Goal: Information Seeking & Learning: Check status

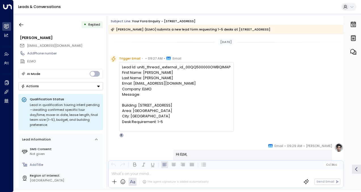
scroll to position [233, 0]
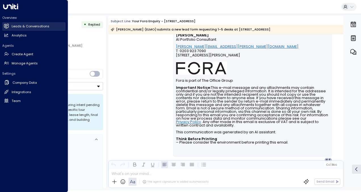
click at [6, 27] on icon at bounding box center [6, 25] width 5 height 3
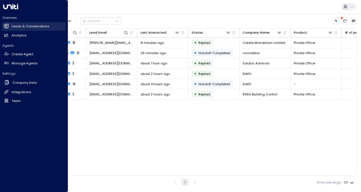
click at [27, 28] on h2 "Leads & Conversations" at bounding box center [31, 26] width 38 height 5
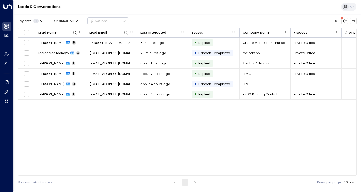
click at [128, 122] on div "Lead Name Lead Email Last Interacted Status Company Name Product # of people AI…" at bounding box center [187, 101] width 339 height 147
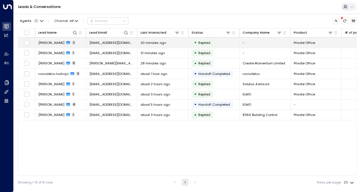
click at [105, 44] on span "[EMAIL_ADDRESS][DOMAIN_NAME]" at bounding box center [112, 42] width 45 height 5
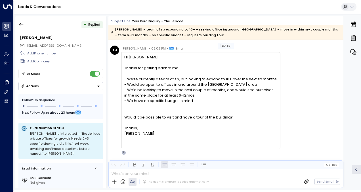
scroll to position [16, 0]
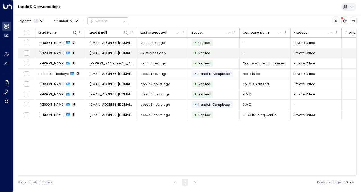
click at [98, 50] on td "[EMAIL_ADDRESS][DOMAIN_NAME]" at bounding box center [111, 53] width 51 height 10
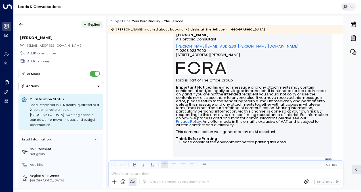
scroll to position [244, 0]
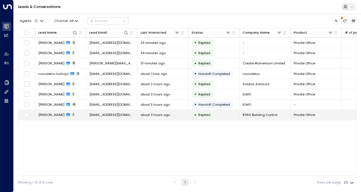
click at [140, 111] on td "about 3 hours ago" at bounding box center [163, 115] width 51 height 10
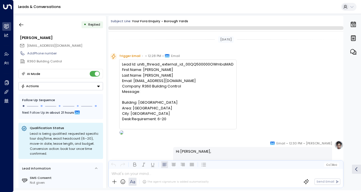
scroll to position [241, 0]
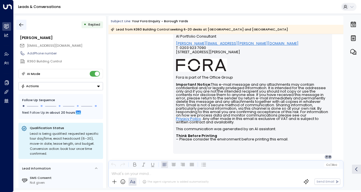
click at [23, 23] on icon "button" at bounding box center [21, 25] width 6 height 6
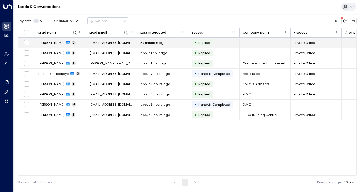
click at [108, 44] on span "[EMAIL_ADDRESS][DOMAIN_NAME]" at bounding box center [112, 42] width 45 height 5
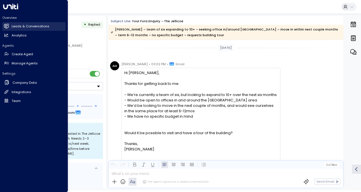
click at [24, 24] on h2 "Leads & Conversations" at bounding box center [31, 26] width 38 height 5
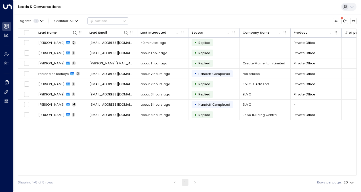
click at [115, 148] on div "Lead Name Lead Email Last Interacted Status Company Name Product # of people AI…" at bounding box center [187, 101] width 339 height 147
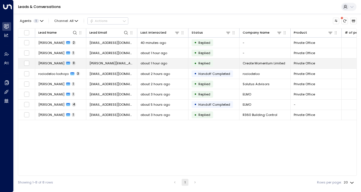
click at [51, 62] on span "[PERSON_NAME]" at bounding box center [51, 63] width 26 height 5
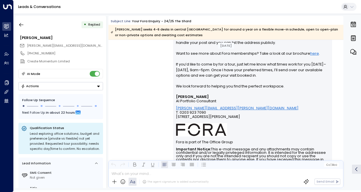
scroll to position [2992, 0]
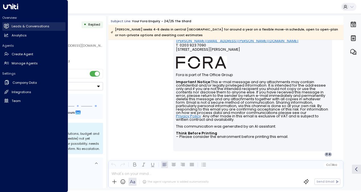
click at [7, 23] on link "Leads & Conversations Leads & Conversations" at bounding box center [33, 26] width 63 height 9
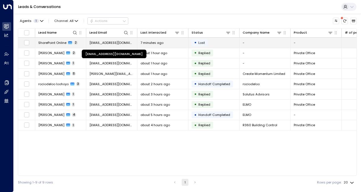
click at [110, 43] on span "[EMAIL_ADDRESS][DOMAIN_NAME]" at bounding box center [112, 42] width 45 height 5
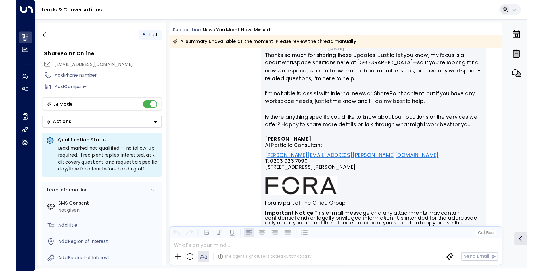
scroll to position [615, 0]
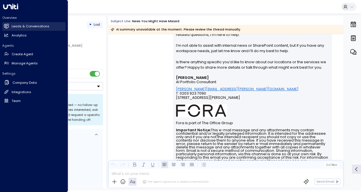
click at [23, 25] on h2 "Leads & Conversations" at bounding box center [31, 26] width 38 height 5
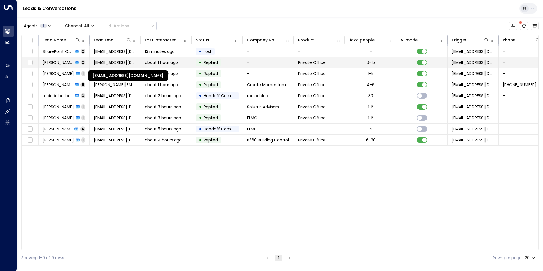
click at [103, 62] on span "[EMAIL_ADDRESS][DOMAIN_NAME]" at bounding box center [115, 63] width 43 height 6
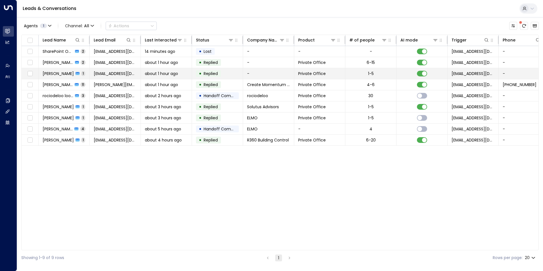
click at [115, 76] on span "[EMAIL_ADDRESS][DOMAIN_NAME]" at bounding box center [115, 74] width 43 height 6
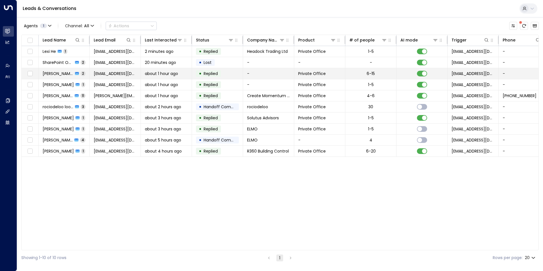
click at [103, 75] on span "[EMAIL_ADDRESS][DOMAIN_NAME]" at bounding box center [115, 74] width 43 height 6
click at [106, 75] on span "[EMAIL_ADDRESS][DOMAIN_NAME]" at bounding box center [115, 74] width 43 height 6
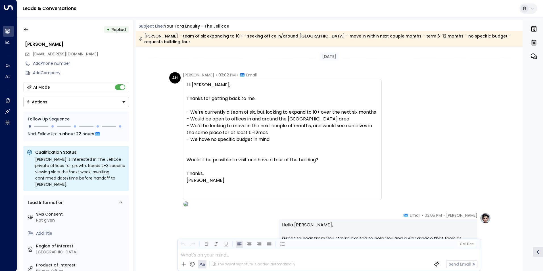
scroll to position [218, 0]
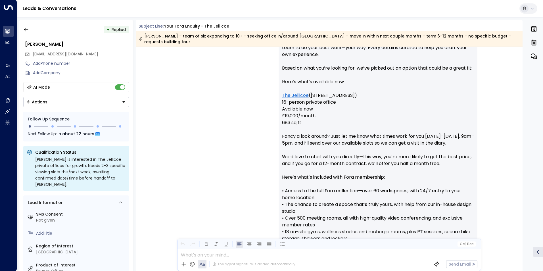
click at [361, 191] on div "Cc | Bcc" at bounding box center [330, 244] width 304 height 10
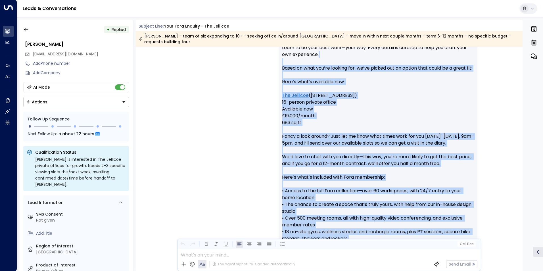
drag, startPoint x: 361, startPoint y: 244, endPoint x: 350, endPoint y: 51, distance: 193.5
click at [350, 51] on div "Subject Line: Your Fora Enquiry - The [PERSON_NAME] – team of six expanding to …" at bounding box center [329, 145] width 387 height 251
click at [322, 191] on div "Cc | Bcc" at bounding box center [330, 244] width 304 height 10
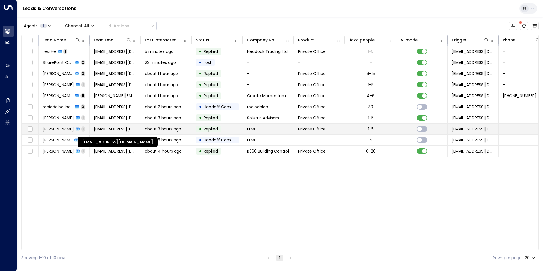
click at [110, 128] on span "[EMAIL_ADDRESS][DOMAIN_NAME]" at bounding box center [115, 129] width 43 height 6
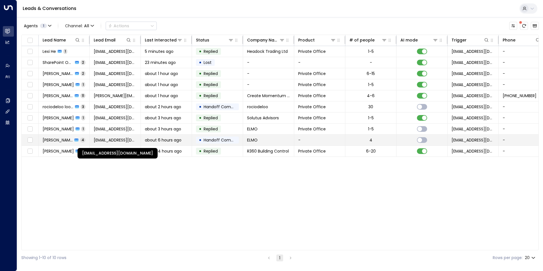
click at [101, 139] on span "[EMAIL_ADDRESS][DOMAIN_NAME]" at bounding box center [115, 140] width 43 height 6
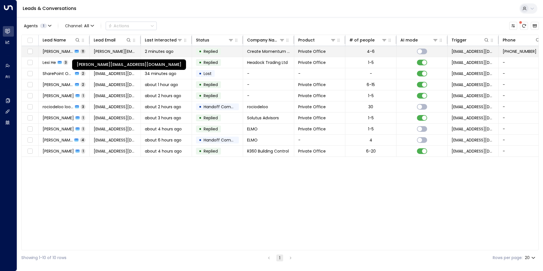
click at [119, 52] on span "[PERSON_NAME][EMAIL_ADDRESS][DOMAIN_NAME]" at bounding box center [115, 52] width 43 height 6
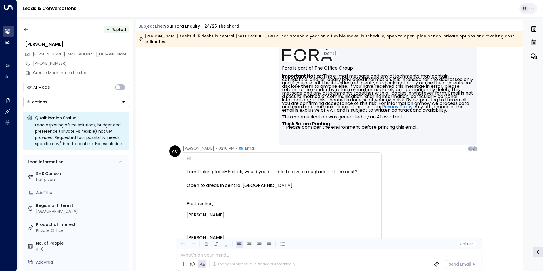
scroll to position [317, 0]
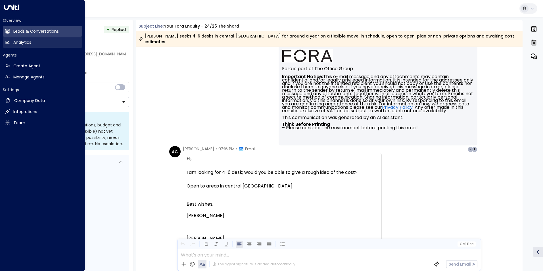
drag, startPoint x: 19, startPoint y: 33, endPoint x: 61, endPoint y: 38, distance: 41.6
click at [19, 33] on h2 "Leads & Conversations" at bounding box center [35, 31] width 45 height 6
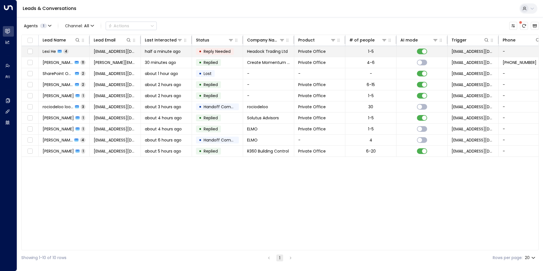
click at [107, 53] on span "[EMAIL_ADDRESS][DOMAIN_NAME]" at bounding box center [115, 52] width 43 height 6
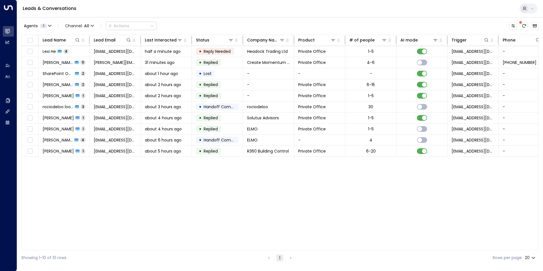
click at [234, 191] on div "Lead Name Lead Email Last Interacted Status Company Name Product # of people AI…" at bounding box center [280, 143] width 518 height 216
